Goal: Transaction & Acquisition: Download file/media

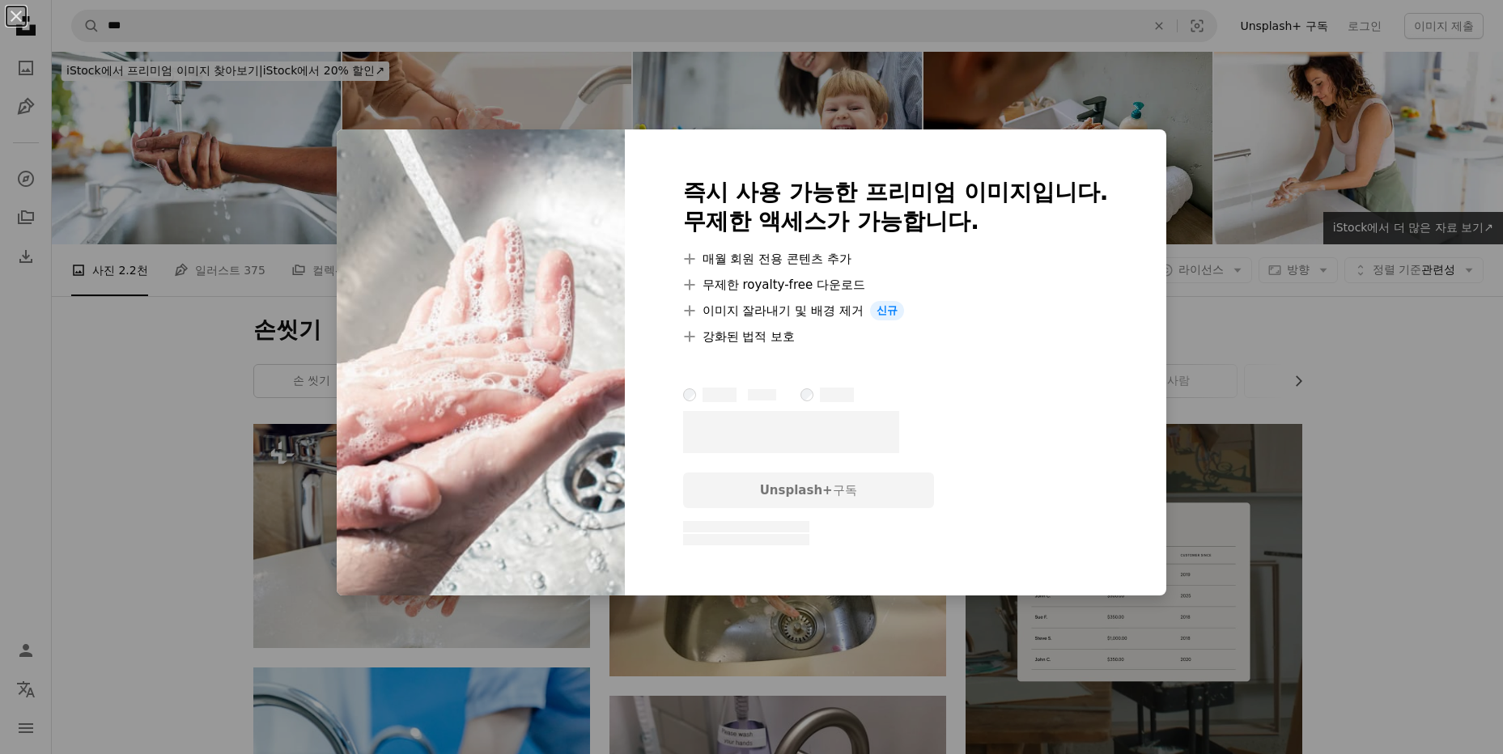
scroll to position [693, 0]
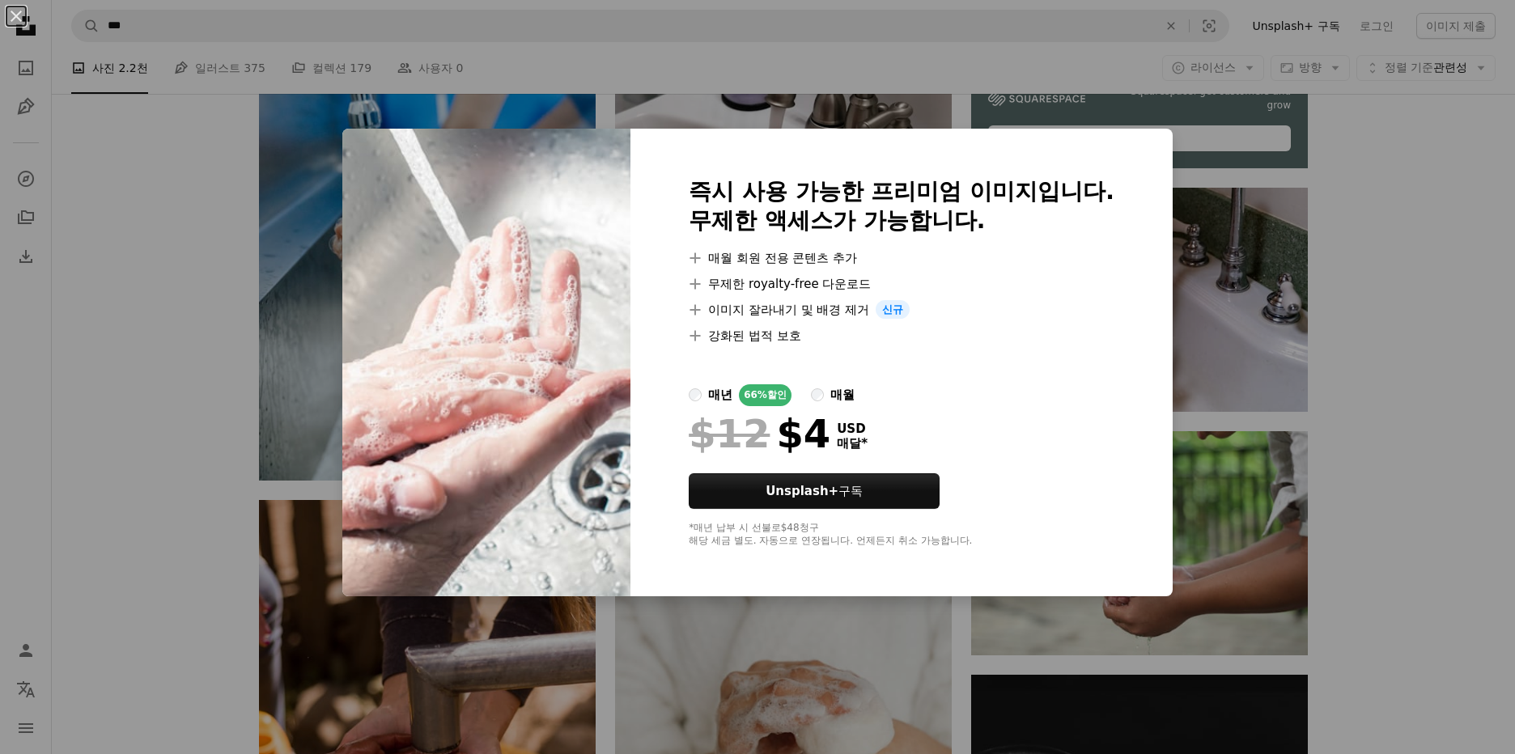
drag, startPoint x: 1465, startPoint y: 347, endPoint x: 1478, endPoint y: 342, distance: 13.8
click at [1464, 347] on div "An X shape 즉시 사용 가능한 프리미엄 이미지입니다. 무제한 액세스가 가능합니다. A plus sign 매월 회원 전용 콘텐츠 추가 A…" at bounding box center [757, 377] width 1515 height 754
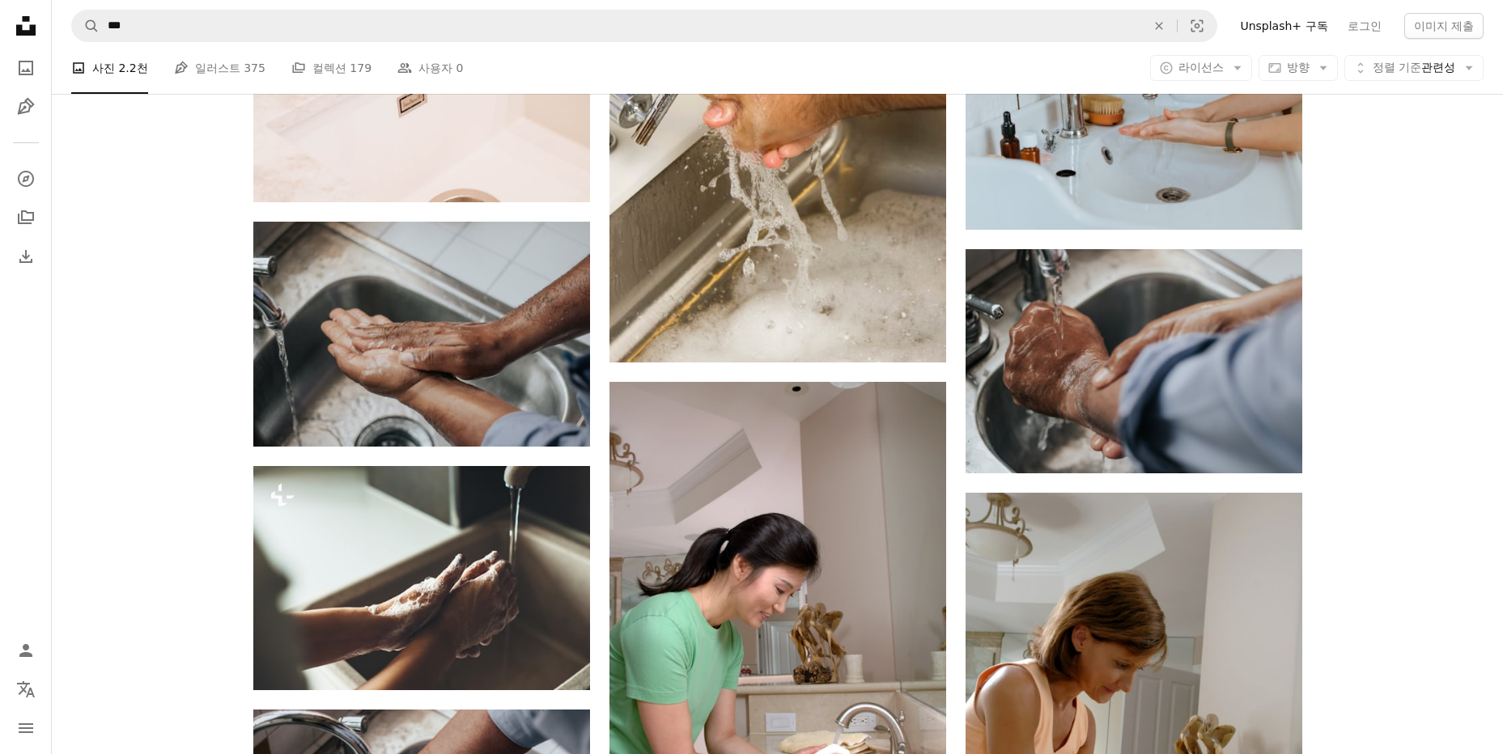
scroll to position [4898, 0]
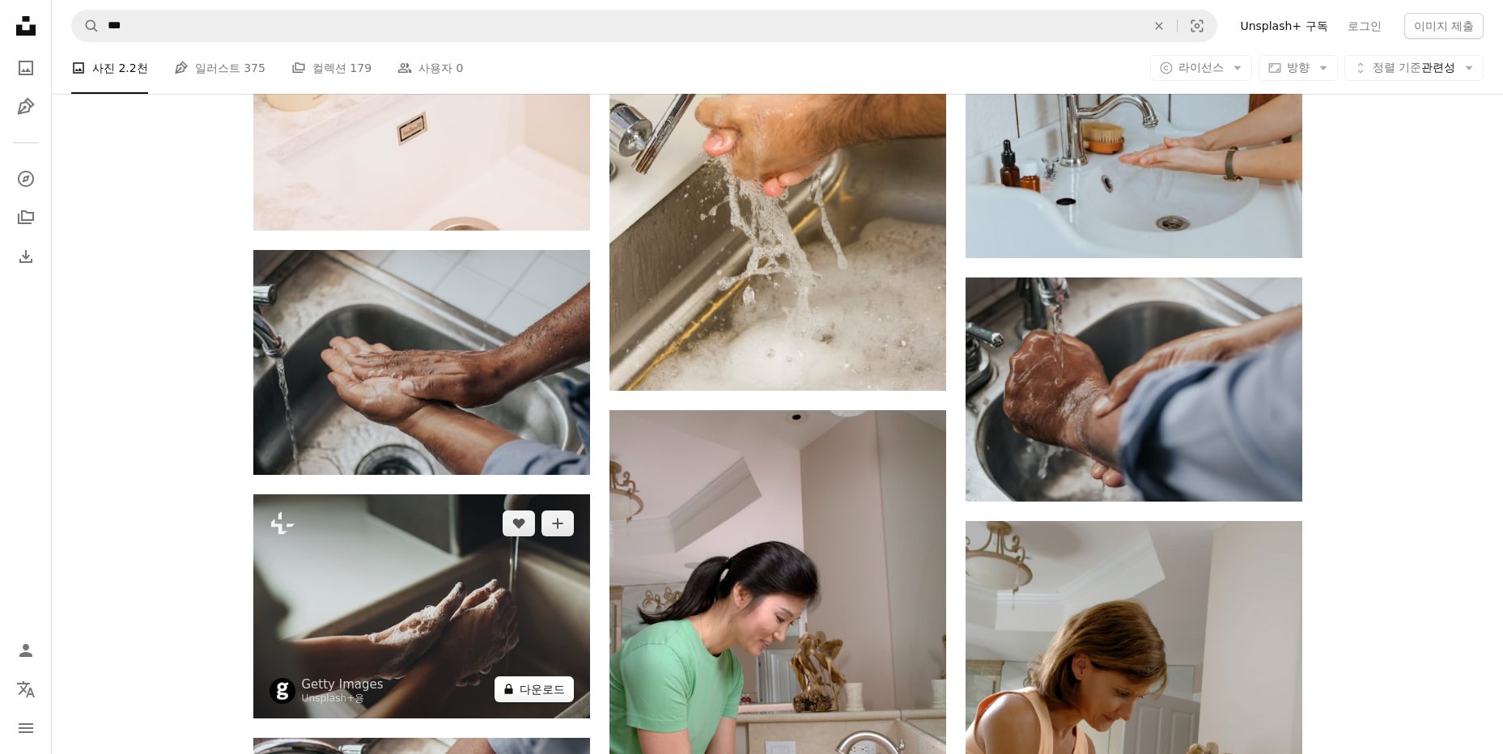
click at [541, 689] on button "A lock 다운로드" at bounding box center [533, 689] width 79 height 26
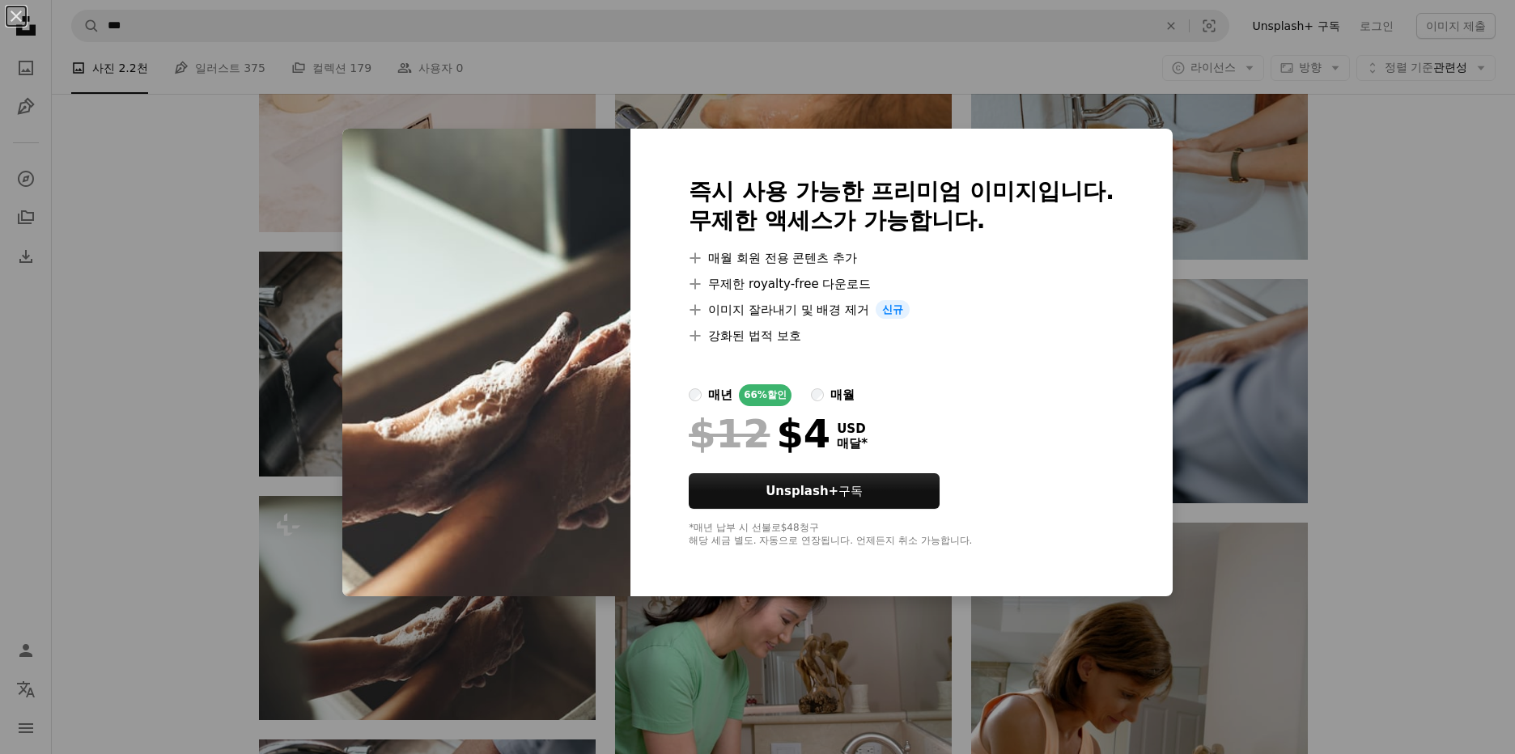
click at [104, 354] on div "An X shape 즉시 사용 가능한 프리미엄 이미지입니다. 무제한 액세스가 가능합니다. A plus sign 매월 회원 전용 콘텐츠 추가 A…" at bounding box center [757, 377] width 1515 height 754
